Goal: Transaction & Acquisition: Purchase product/service

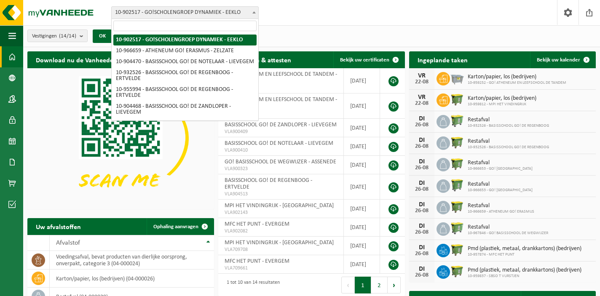
click at [241, 16] on span "10-902517 - GO!SCHOLENGROEP DYNAMIEK - EEKLO" at bounding box center [185, 13] width 147 height 12
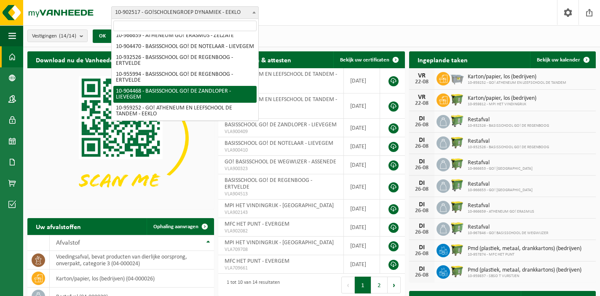
scroll to position [10, 0]
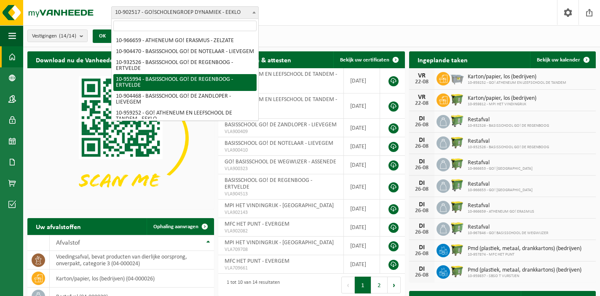
select select "145096"
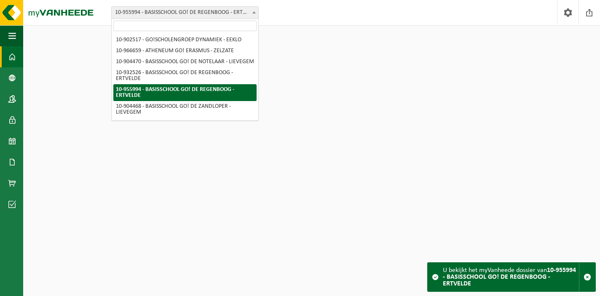
drag, startPoint x: 171, startPoint y: 8, endPoint x: 171, endPoint y: 14, distance: 6.4
click at [171, 8] on span "10-955994 - BASISSCHOOL GO! DE REGENBOOG - ERTVELDE" at bounding box center [185, 13] width 147 height 12
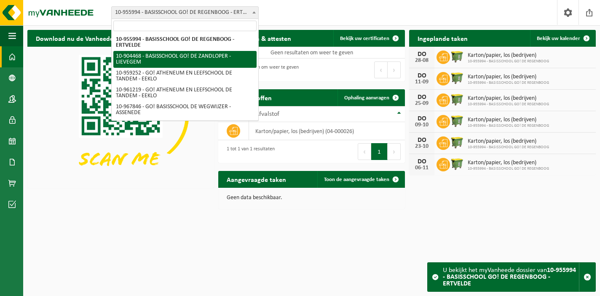
scroll to position [49, 0]
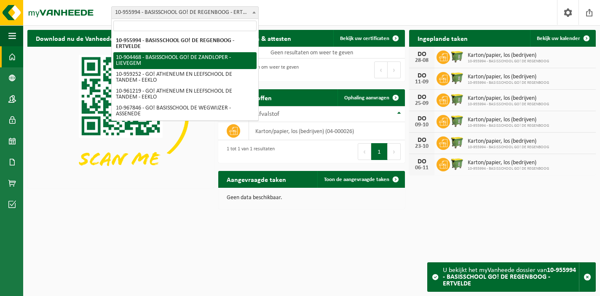
select select "121698"
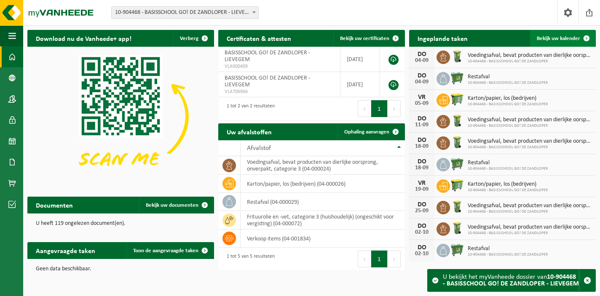
click at [560, 38] on span "Bekijk uw kalender" at bounding box center [558, 38] width 43 height 5
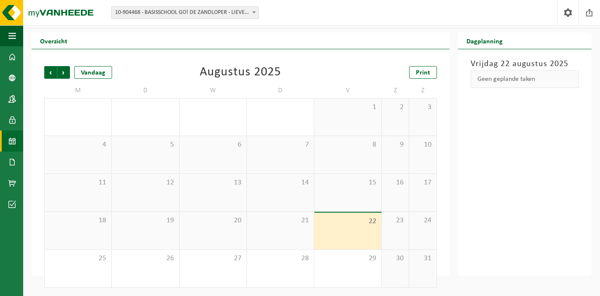
scroll to position [16, 0]
click at [49, 74] on span "Vorige" at bounding box center [50, 72] width 13 height 13
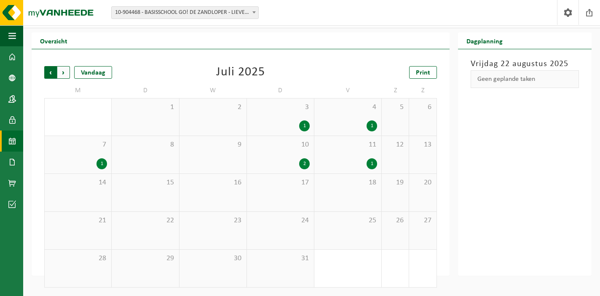
click at [63, 72] on span "Volgende" at bounding box center [63, 72] width 13 height 13
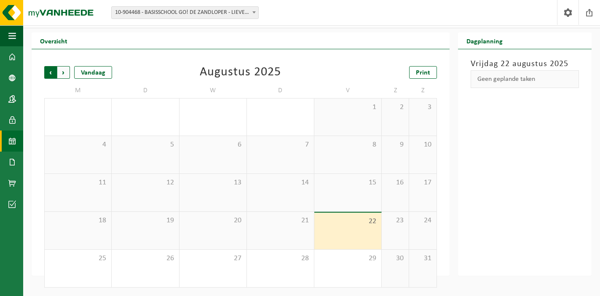
click at [65, 71] on span "Volgende" at bounding box center [63, 72] width 13 height 13
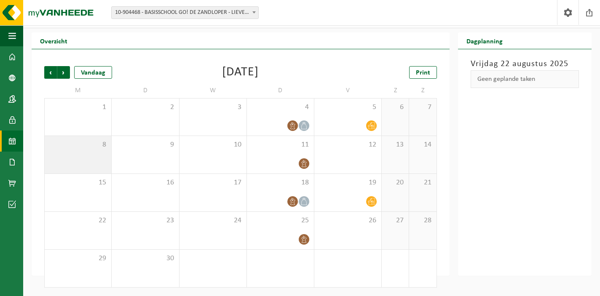
scroll to position [16, 1]
click at [48, 72] on span "Vorige" at bounding box center [50, 72] width 13 height 13
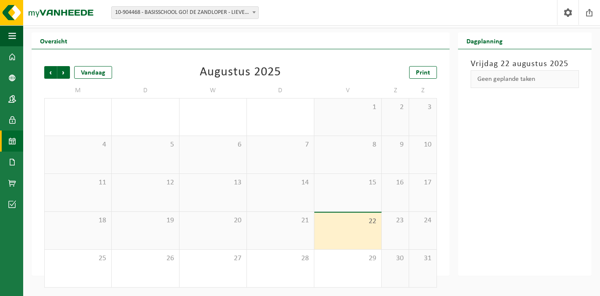
scroll to position [16, 0]
click at [359, 271] on div "29" at bounding box center [347, 268] width 67 height 37
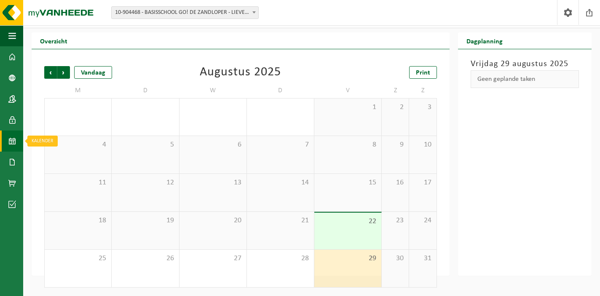
click at [9, 138] on span at bounding box center [12, 141] width 8 height 21
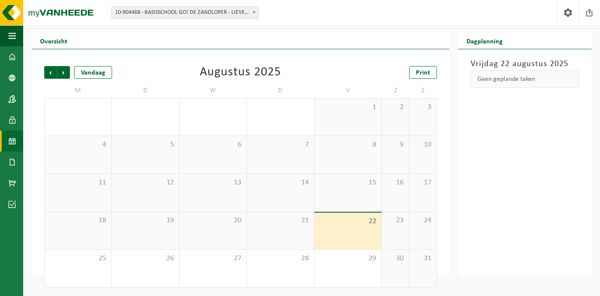
scroll to position [16, 0]
drag, startPoint x: 360, startPoint y: 230, endPoint x: 364, endPoint y: 259, distance: 29.0
click at [360, 230] on div "22" at bounding box center [347, 231] width 67 height 37
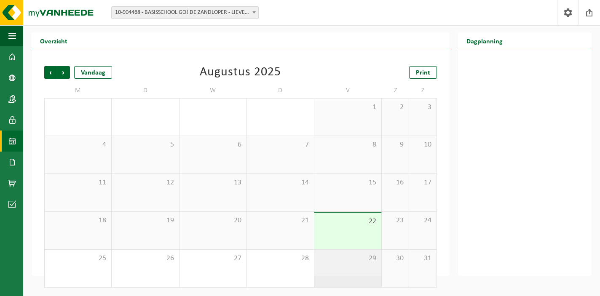
click at [366, 270] on div "29" at bounding box center [347, 268] width 67 height 37
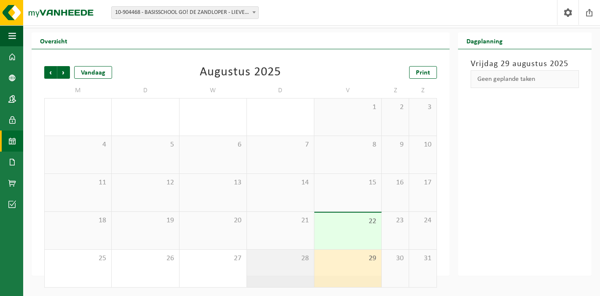
click at [299, 268] on div "28" at bounding box center [280, 268] width 67 height 37
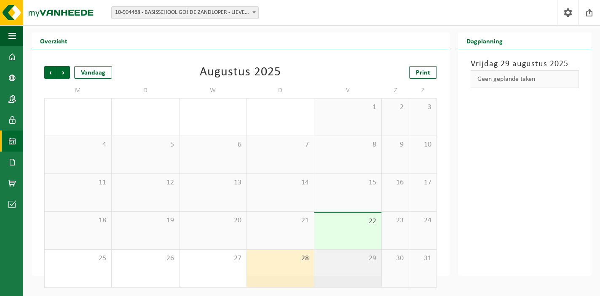
click at [348, 268] on div "29" at bounding box center [347, 268] width 67 height 37
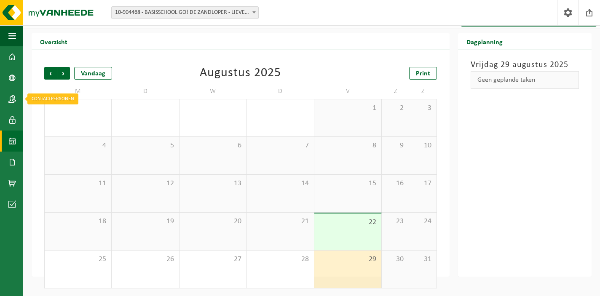
scroll to position [16, 0]
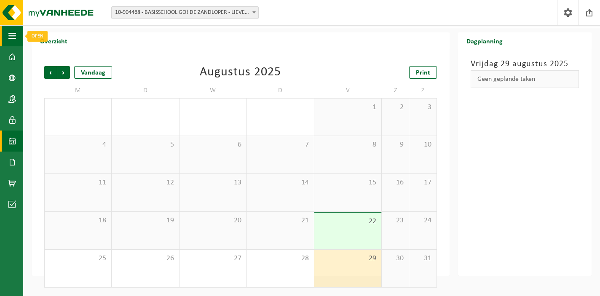
click at [11, 40] on span "button" at bounding box center [12, 35] width 8 height 21
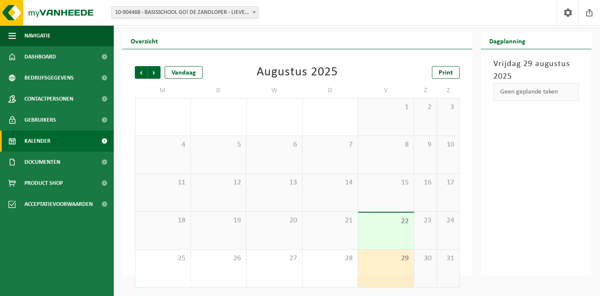
scroll to position [16, 0]
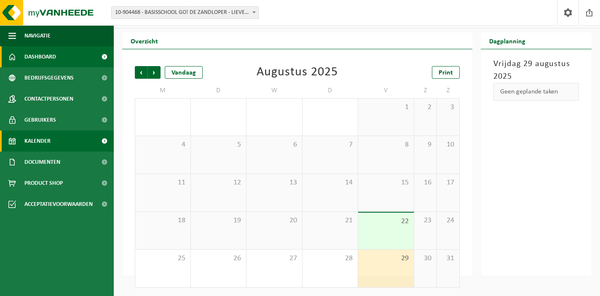
click at [48, 56] on span "Dashboard" at bounding box center [40, 56] width 32 height 21
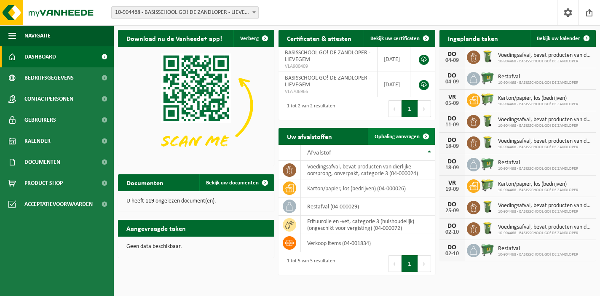
click at [407, 134] on span "Ophaling aanvragen" at bounding box center [397, 136] width 45 height 5
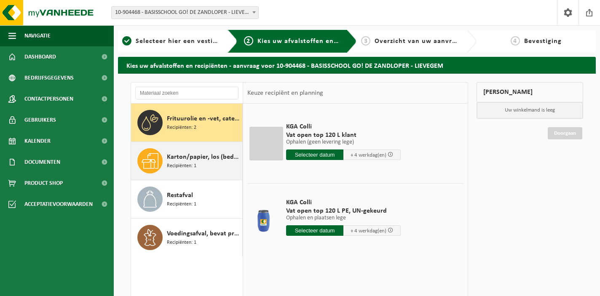
click at [190, 159] on span "Karton/papier, los (bedrijven)" at bounding box center [203, 157] width 73 height 10
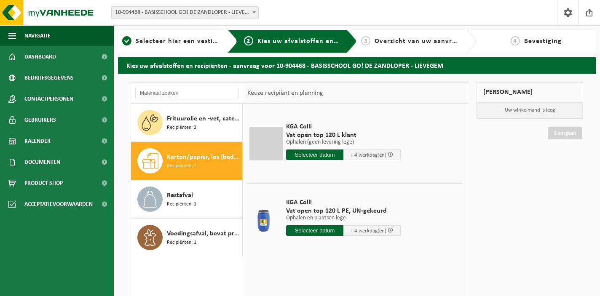
scroll to position [2, 0]
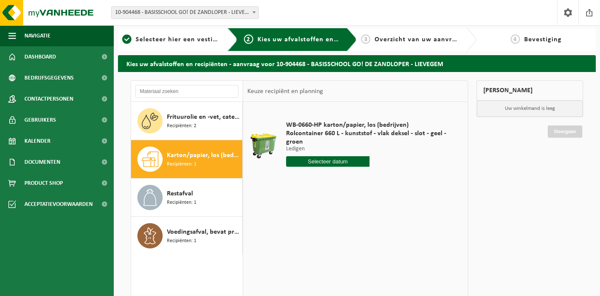
click at [343, 165] on input "text" at bounding box center [327, 161] width 83 height 11
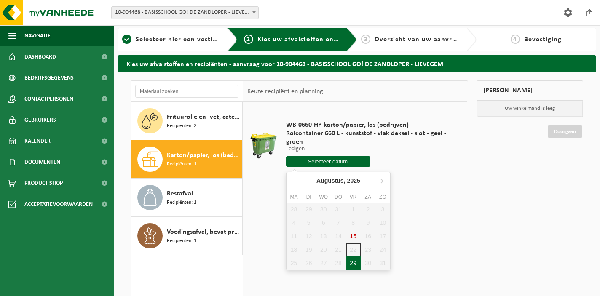
click at [354, 264] on div "29" at bounding box center [353, 263] width 15 height 13
type input "Van [DATE]"
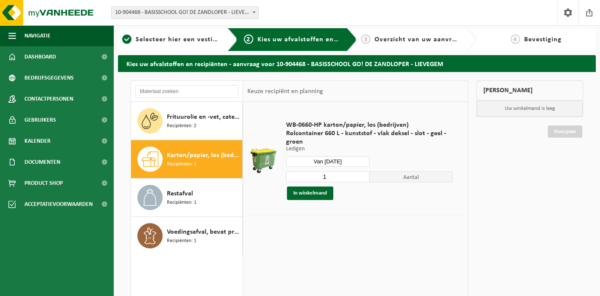
scroll to position [1, 0]
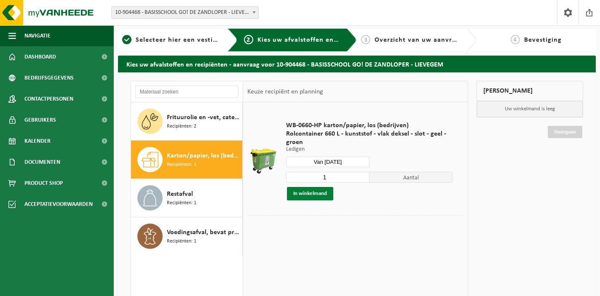
click at [310, 194] on button "In winkelmand" at bounding box center [310, 193] width 46 height 13
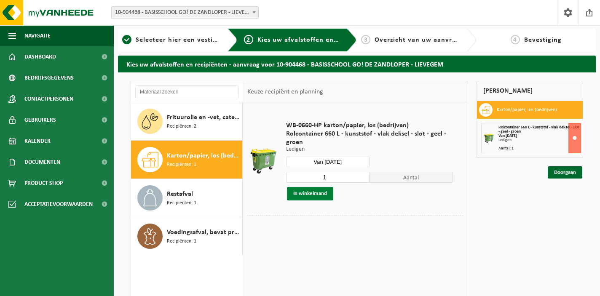
scroll to position [0, 0]
click at [310, 194] on button "In winkelmand" at bounding box center [310, 193] width 46 height 13
click at [560, 175] on link "Doorgaan" at bounding box center [565, 172] width 35 height 12
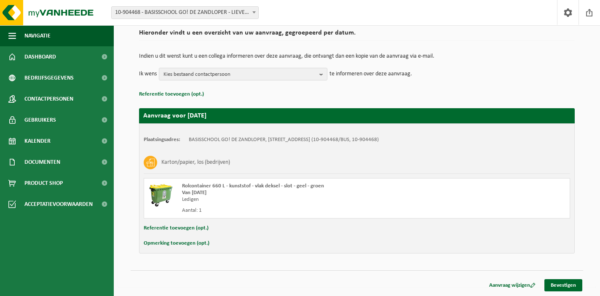
scroll to position [65, 0]
click at [552, 287] on link "Bevestigen" at bounding box center [563, 285] width 38 height 12
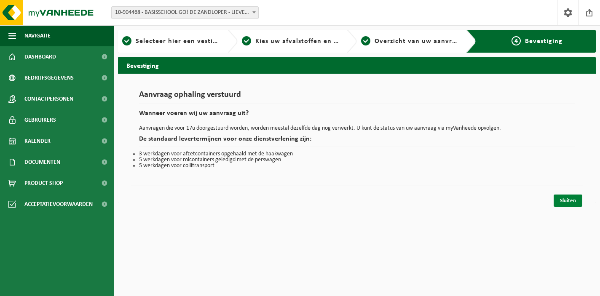
click at [567, 205] on link "Sluiten" at bounding box center [568, 201] width 29 height 12
